Goal: Information Seeking & Learning: Learn about a topic

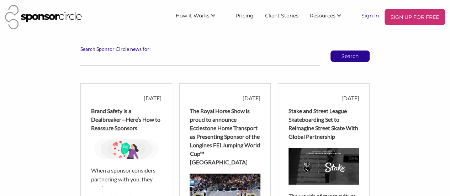
click at [367, 15] on link "Sign In" at bounding box center [370, 15] width 29 height 13
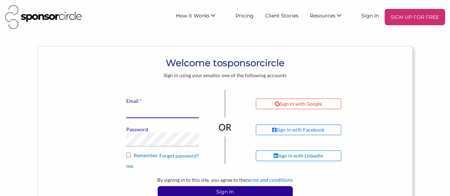
click at [135, 111] on input "* Email" at bounding box center [162, 111] width 73 height 14
type input "[PERSON_NAME][EMAIL_ADDRESS][DOMAIN_NAME]"
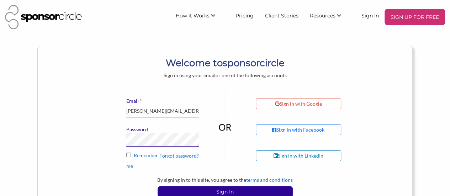
click at [157, 186] on button "Sign In" at bounding box center [224, 191] width 135 height 11
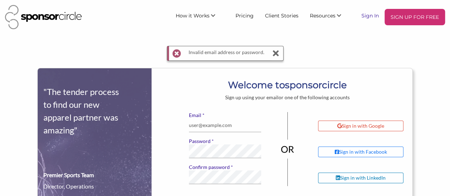
click at [373, 15] on link "Sign In" at bounding box center [370, 15] width 29 height 13
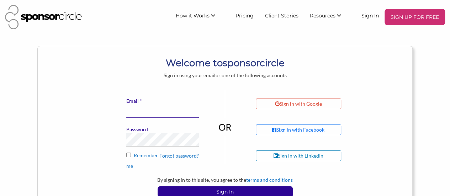
click at [141, 113] on input "* Email" at bounding box center [162, 111] width 73 height 14
type input "[PERSON_NAME][EMAIL_ADDRESS][DOMAIN_NAME]"
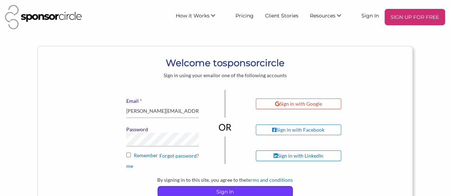
click at [212, 192] on p "Sign In" at bounding box center [225, 191] width 134 height 11
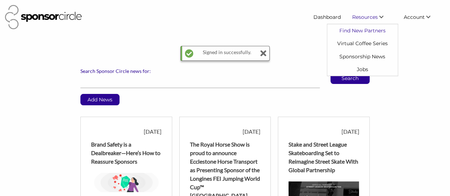
click at [362, 29] on link "Find New Partners" at bounding box center [362, 30] width 70 height 13
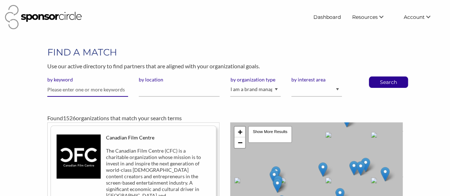
click at [53, 90] on input "text" at bounding box center [87, 90] width 81 height 14
type input "Nobis"
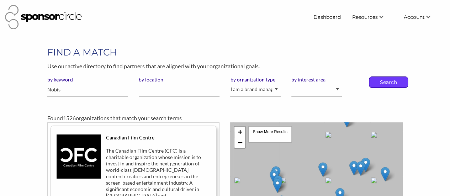
click at [385, 81] on p "Search" at bounding box center [387, 82] width 23 height 11
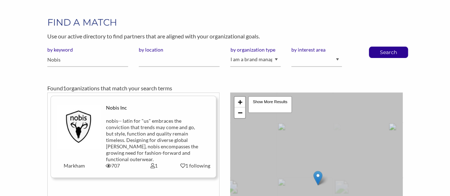
scroll to position [71, 0]
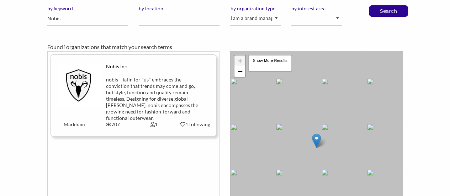
click at [125, 87] on div "nobis-- latin for "us"​ embraces the conviction that trends may come and go, bu…" at bounding box center [154, 98] width 96 height 45
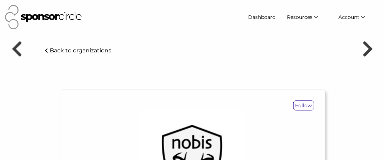
click at [73, 52] on p "Back to organizations" at bounding box center [81, 50] width 62 height 7
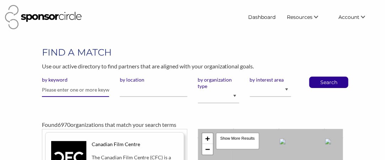
click at [74, 87] on input "text" at bounding box center [75, 90] width 67 height 14
type input "Kanuk"
click at [317, 77] on button "Search" at bounding box center [328, 82] width 23 height 11
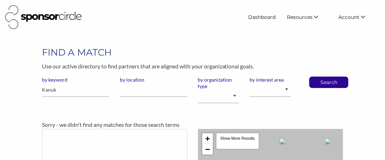
scroll to position [36, 0]
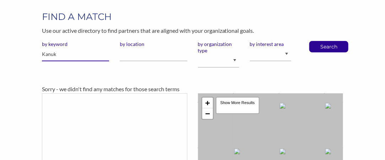
drag, startPoint x: 75, startPoint y: 56, endPoint x: 7, endPoint y: 54, distance: 67.2
click at [7, 54] on div "FIND A MATCH Use our active directory to find partners that are aligned with yo…" at bounding box center [192, 148] width 385 height 276
type input "Moose Knuckles"
click at [317, 41] on button "Search" at bounding box center [328, 46] width 23 height 11
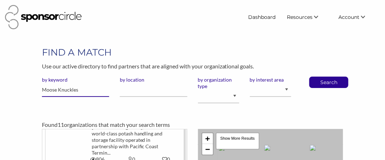
drag, startPoint x: 86, startPoint y: 90, endPoint x: 27, endPoint y: 83, distance: 59.4
type input "Arcteryx"
click at [317, 77] on button "Search" at bounding box center [328, 82] width 23 height 11
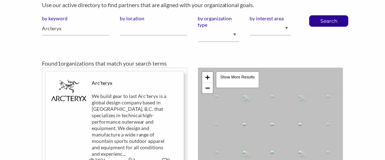
scroll to position [71, 0]
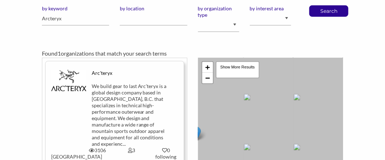
click at [114, 105] on div "We build gear to last Arc’teryx is a global design company based in North Vanco…" at bounding box center [132, 115] width 80 height 64
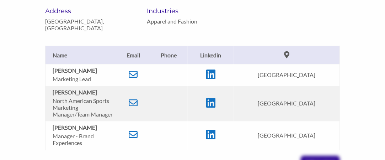
scroll to position [569, 0]
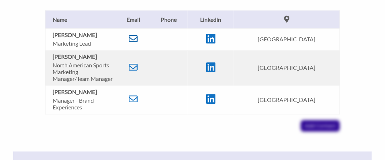
click at [137, 36] on icon at bounding box center [133, 38] width 9 height 9
click at [137, 66] on icon at bounding box center [133, 67] width 9 height 9
click at [138, 103] on icon at bounding box center [133, 98] width 9 height 9
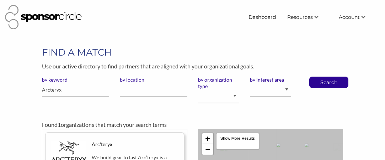
scroll to position [71, 0]
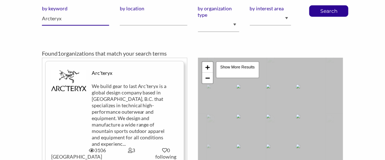
drag, startPoint x: 83, startPoint y: 20, endPoint x: 14, endPoint y: 11, distance: 69.8
click at [14, 13] on div "FIND A MATCH Use our active directory to find partners that are aligned with yo…" at bounding box center [192, 113] width 385 height 276
type input "Northwestel"
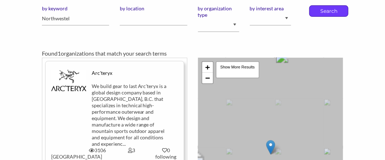
click at [326, 11] on p "Search" at bounding box center [328, 11] width 23 height 11
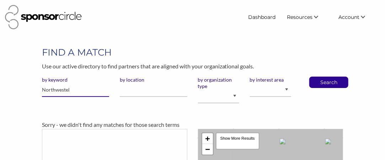
drag, startPoint x: 76, startPoint y: 89, endPoint x: 16, endPoint y: 89, distance: 59.7
type input "Bombardier"
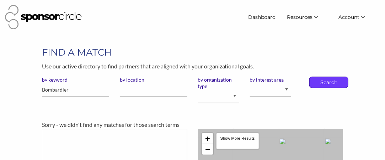
click at [318, 80] on p "Search" at bounding box center [328, 82] width 23 height 11
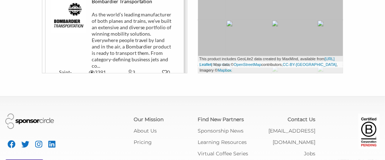
click at [126, 28] on div "As the world’s leading manufacturer of both planes and trains, we’ve built an e…" at bounding box center [132, 40] width 80 height 58
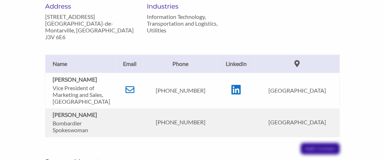
scroll to position [533, 0]
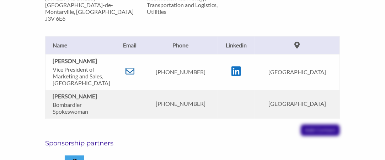
click at [134, 73] on icon at bounding box center [129, 70] width 9 height 9
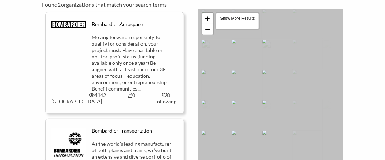
scroll to position [107, 0]
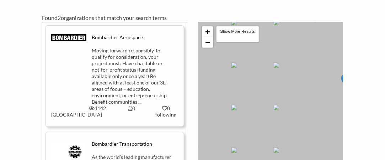
click at [118, 53] on div "Moving forward responsibly To qualify for consideration, your project must: Hav…" at bounding box center [132, 76] width 80 height 58
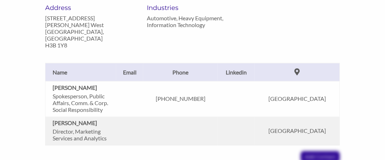
scroll to position [498, 0]
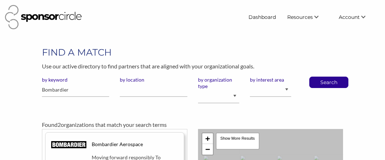
scroll to position [107, 0]
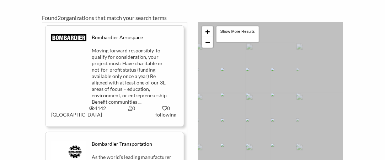
click at [117, 146] on div "Bombardier Transportation" at bounding box center [132, 143] width 80 height 6
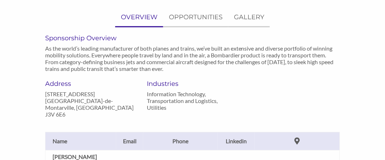
scroll to position [356, 0]
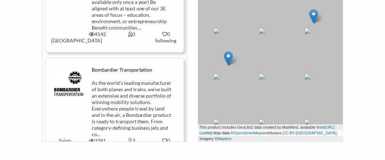
scroll to position [27, 0]
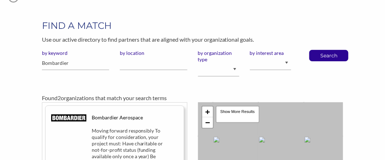
drag, startPoint x: 114, startPoint y: 119, endPoint x: 119, endPoint y: 119, distance: 4.6
click at [114, 119] on div "Bombardier Aerospace" at bounding box center [132, 117] width 80 height 6
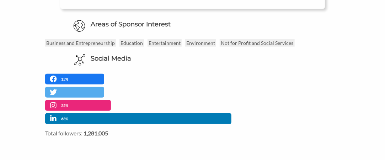
scroll to position [356, 0]
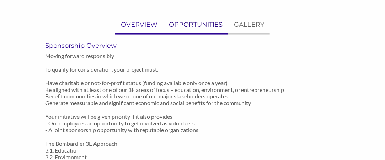
click at [188, 20] on p "OPPORTUNITIES" at bounding box center [196, 25] width 54 height 10
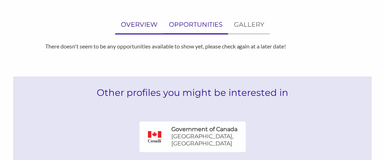
click at [140, 24] on p "OVERVIEW" at bounding box center [139, 25] width 37 height 10
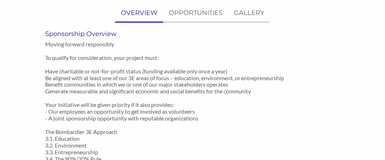
scroll to position [213, 0]
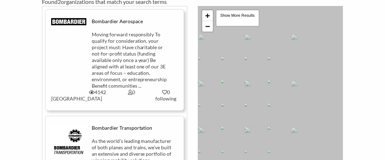
scroll to position [240, 0]
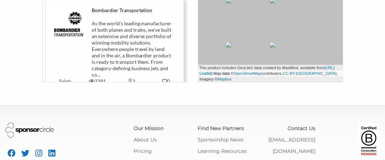
click at [107, 49] on div "As the world’s leading manufacturer of both planes and trains, we’ve built an e…" at bounding box center [132, 49] width 80 height 58
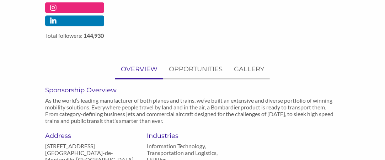
scroll to position [391, 0]
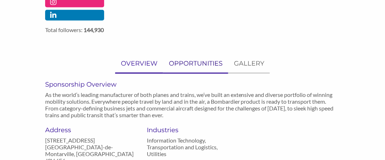
click at [191, 64] on p "OPPORTUNITIES" at bounding box center [196, 64] width 54 height 10
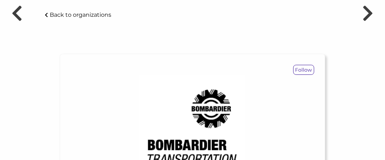
scroll to position [0, 0]
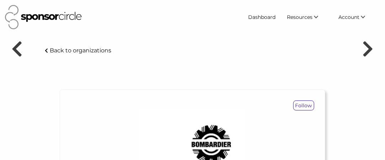
click at [58, 48] on p "Back to organizations" at bounding box center [81, 50] width 62 height 7
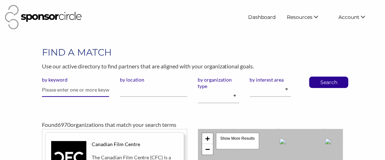
click at [64, 87] on input "text" at bounding box center [75, 90] width 67 height 14
type input "Adventure [GEOGRAPHIC_DATA]"
click at [317, 77] on button "Search" at bounding box center [328, 82] width 23 height 11
drag, startPoint x: 87, startPoint y: 91, endPoint x: 0, endPoint y: 80, distance: 87.8
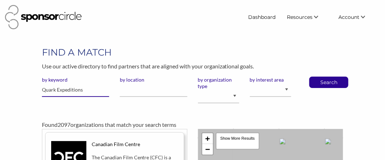
type input "Quark Expeditions"
click at [317, 77] on button "Search" at bounding box center [328, 82] width 23 height 11
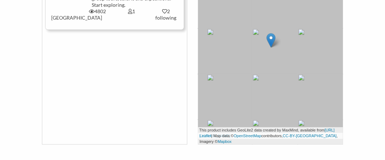
scroll to position [36, 0]
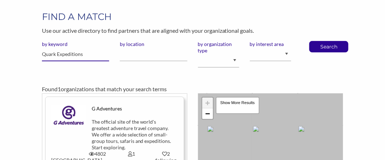
drag, startPoint x: 93, startPoint y: 57, endPoint x: 0, endPoint y: 57, distance: 93.1
click at [0, 57] on div "FIND A MATCH Use our active directory to find partners that are aligned with yo…" at bounding box center [192, 148] width 385 height 276
type input "Exchange Income Corp"
click at [317, 41] on button "Search" at bounding box center [328, 46] width 23 height 11
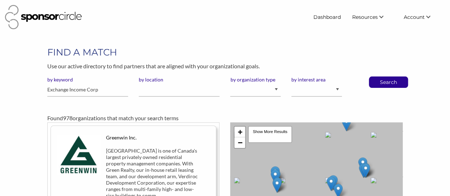
click at [50, 18] on img at bounding box center [43, 17] width 77 height 24
click at [358, 57] on link "Sponsorship News" at bounding box center [362, 56] width 70 height 13
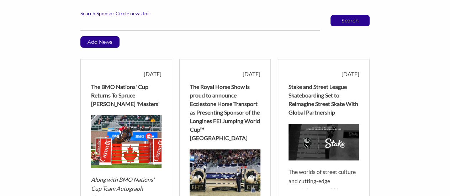
scroll to position [71, 0]
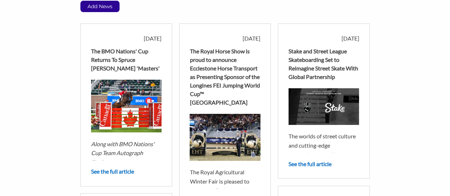
click at [107, 67] on div "The BMO Nations' Cup Returns To Spruce Meadows 'Masters'" at bounding box center [126, 60] width 70 height 26
click at [106, 167] on div "2025-08-28 The BMO Nations' Cup Returns To Spruce Meadows 'Masters' Along with …" at bounding box center [126, 104] width 92 height 163
click at [111, 171] on link "See the full article" at bounding box center [112, 171] width 43 height 7
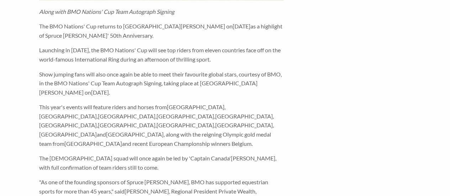
scroll to position [284, 0]
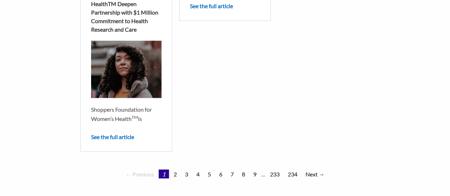
scroll to position [640, 0]
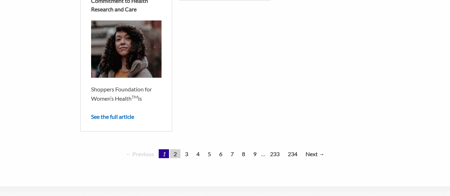
click at [176, 156] on link "2" at bounding box center [175, 153] width 10 height 9
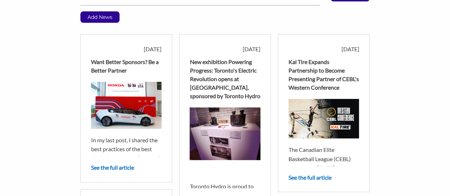
scroll to position [71, 0]
